Goal: Task Accomplishment & Management: Use online tool/utility

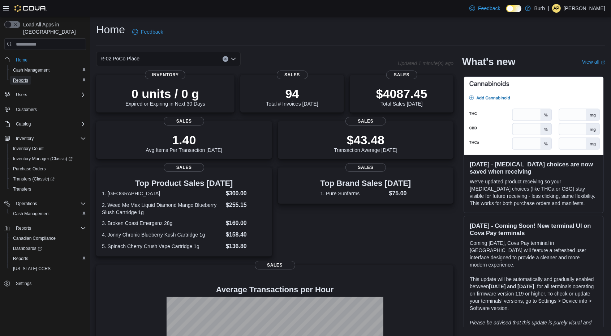
click at [22, 77] on span "Reports" at bounding box center [20, 80] width 15 height 6
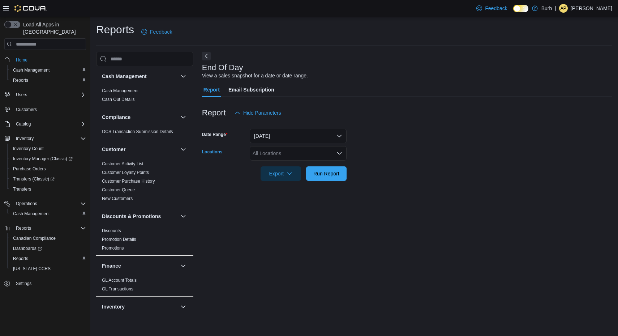
click at [318, 155] on div "All Locations" at bounding box center [298, 153] width 97 height 14
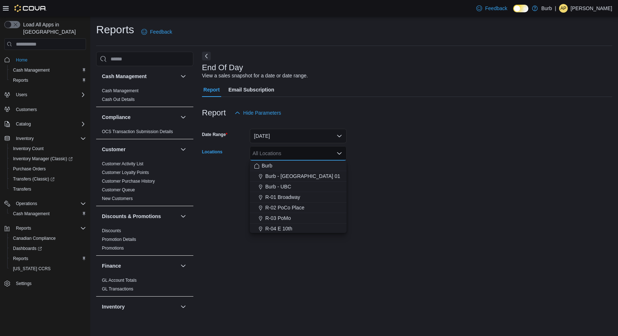
click at [302, 208] on span "R-02 PoCo Place" at bounding box center [284, 207] width 39 height 7
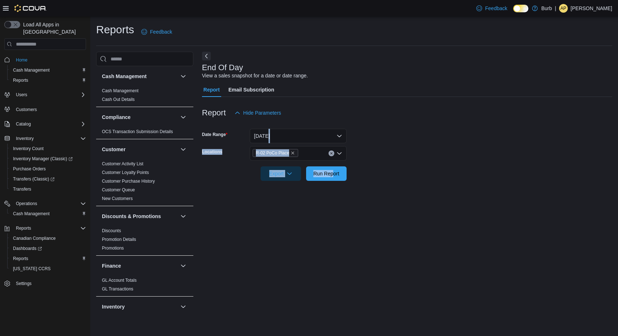
drag, startPoint x: 401, startPoint y: 136, endPoint x: 332, endPoint y: 178, distance: 81.4
click at [332, 178] on form "Date Range [DATE] Locations R-02 PoCo Place Export Run Report" at bounding box center [407, 150] width 410 height 61
click at [332, 178] on span "Run Report" at bounding box center [326, 173] width 32 height 14
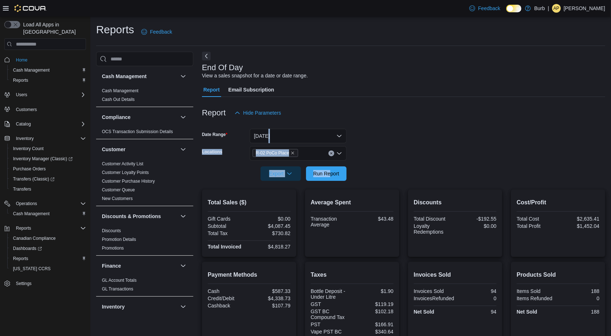
click at [408, 153] on form "Date Range [DATE] Locations R-02 PoCo Place Export Run Report" at bounding box center [403, 150] width 403 height 61
click at [325, 177] on span "Run Report" at bounding box center [326, 173] width 32 height 14
